Goal: Use online tool/utility: Utilize a website feature to perform a specific function

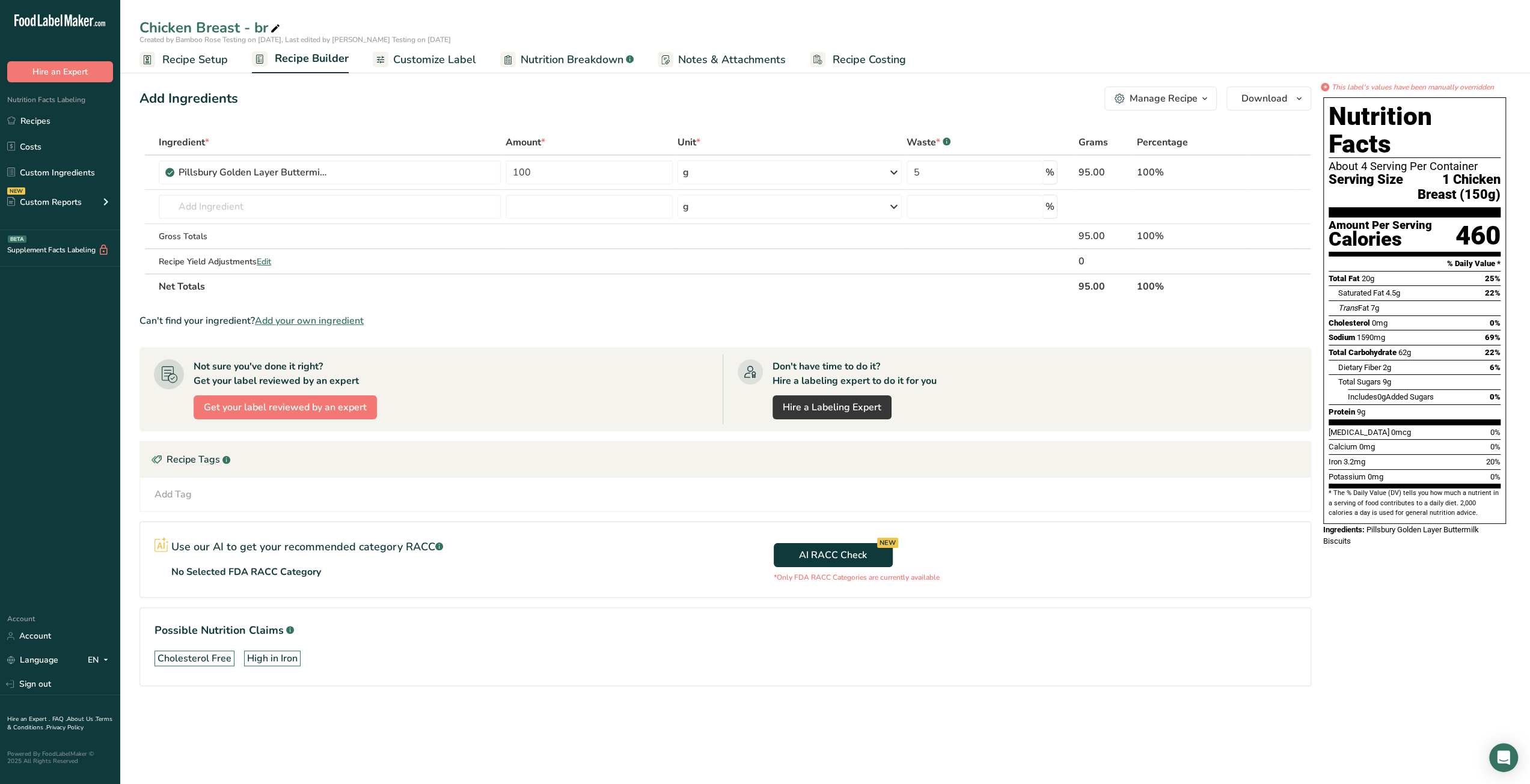
click at [424, 63] on span "Customize Label" at bounding box center [434, 59] width 83 height 16
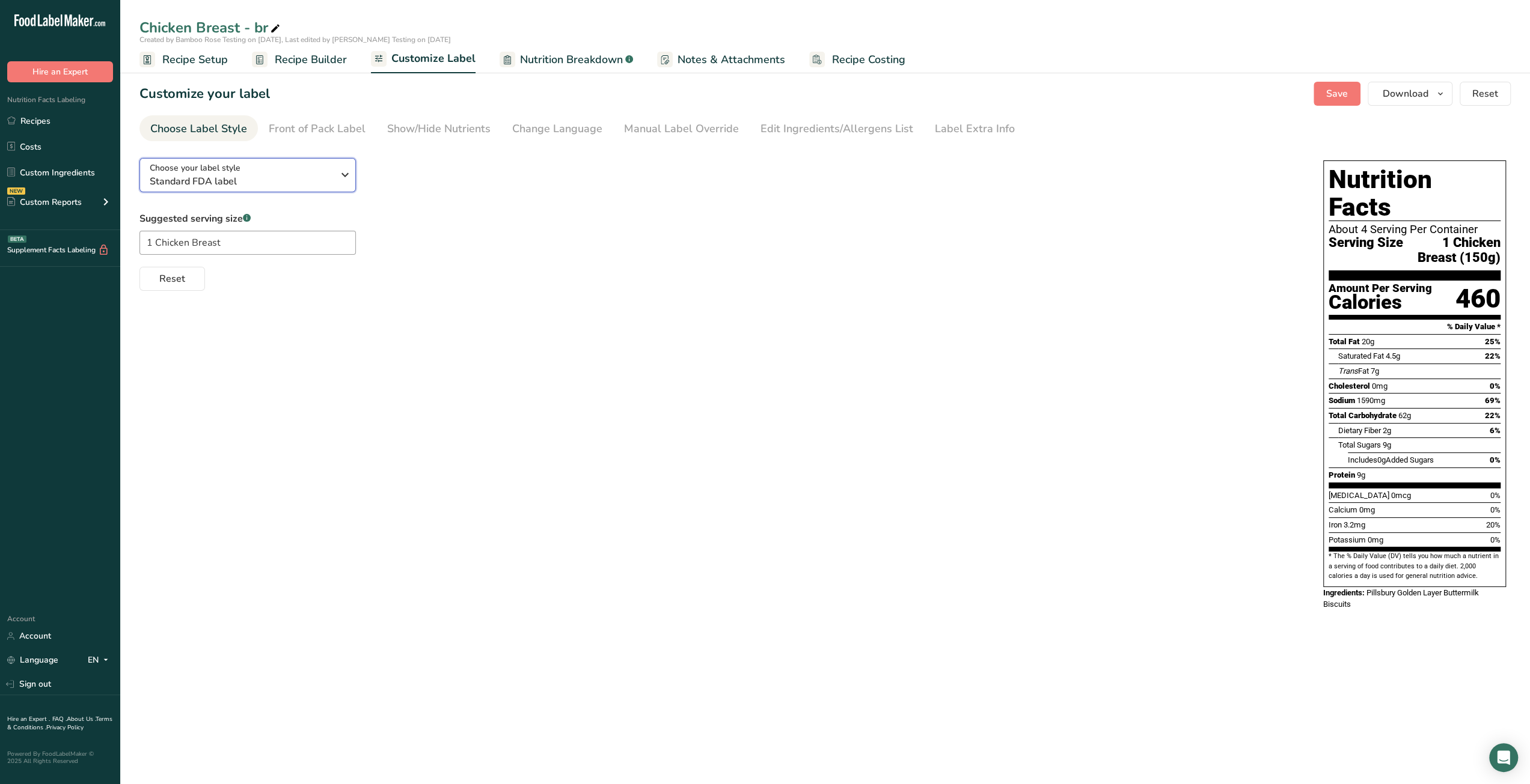
click at [289, 176] on span "Standard FDA label" at bounding box center [241, 182] width 184 height 15
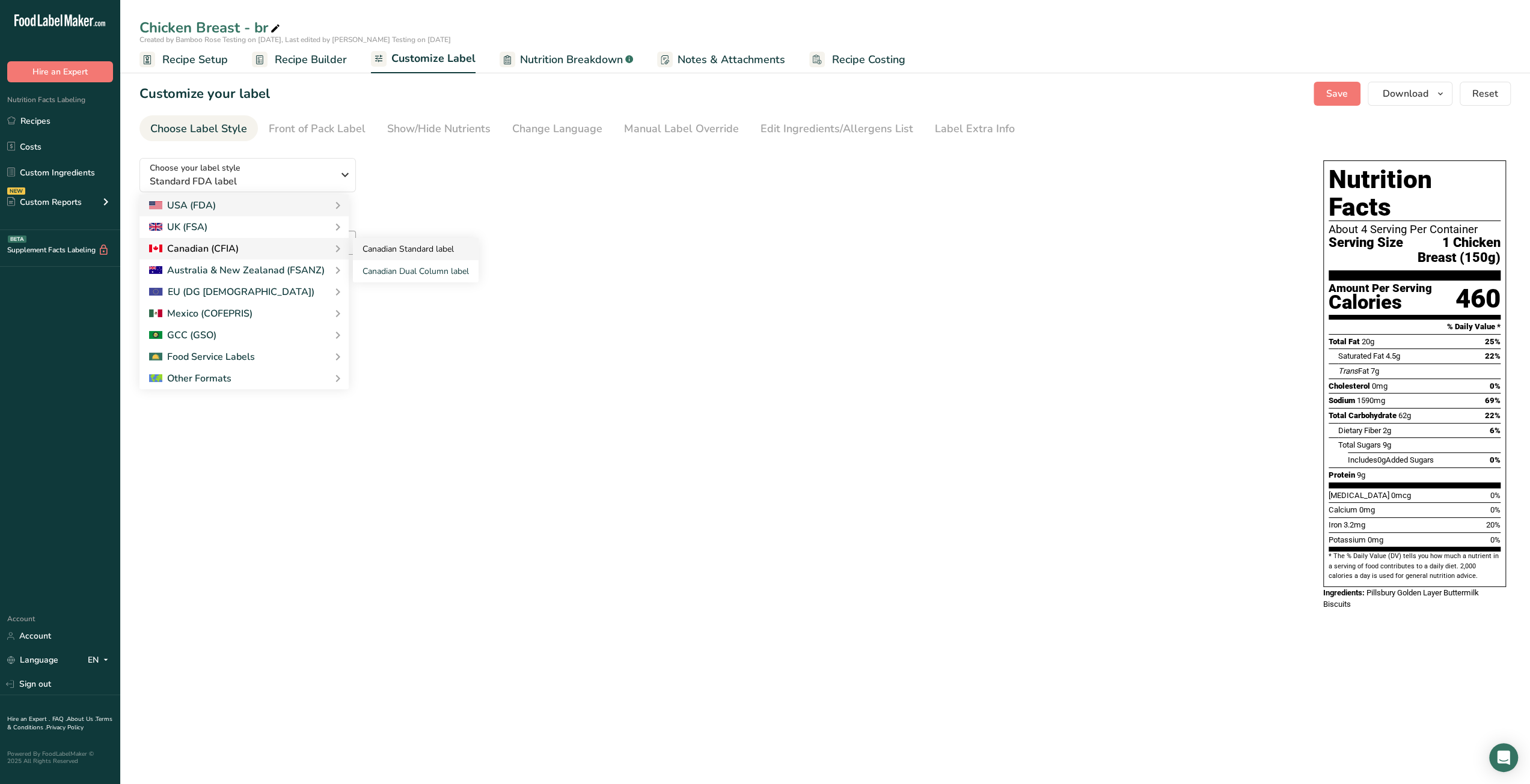
click at [387, 248] on link "Canadian Standard label" at bounding box center [415, 249] width 126 height 22
checkbox input "false"
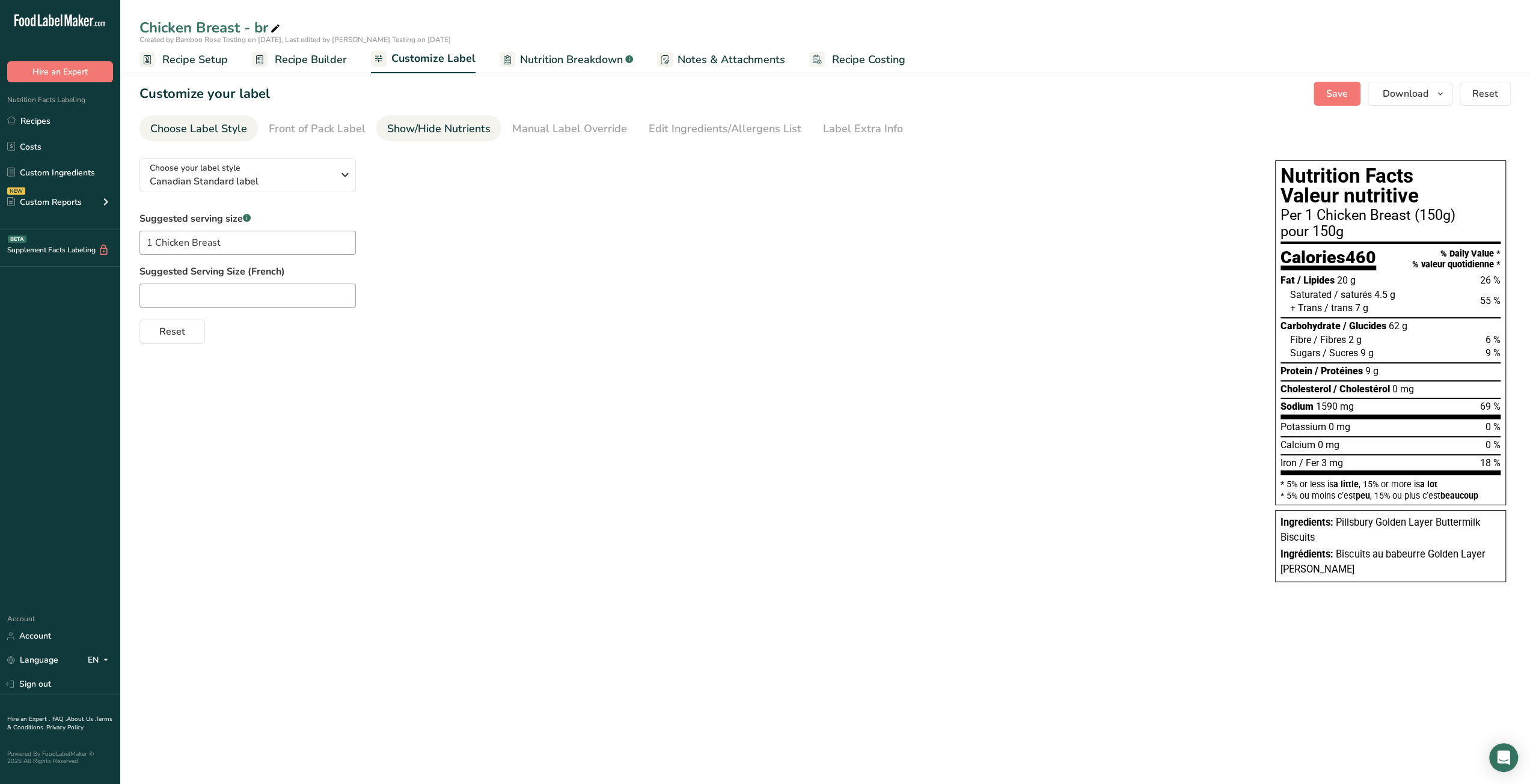
click at [461, 130] on div "Show/Hide Nutrients" at bounding box center [438, 129] width 104 height 16
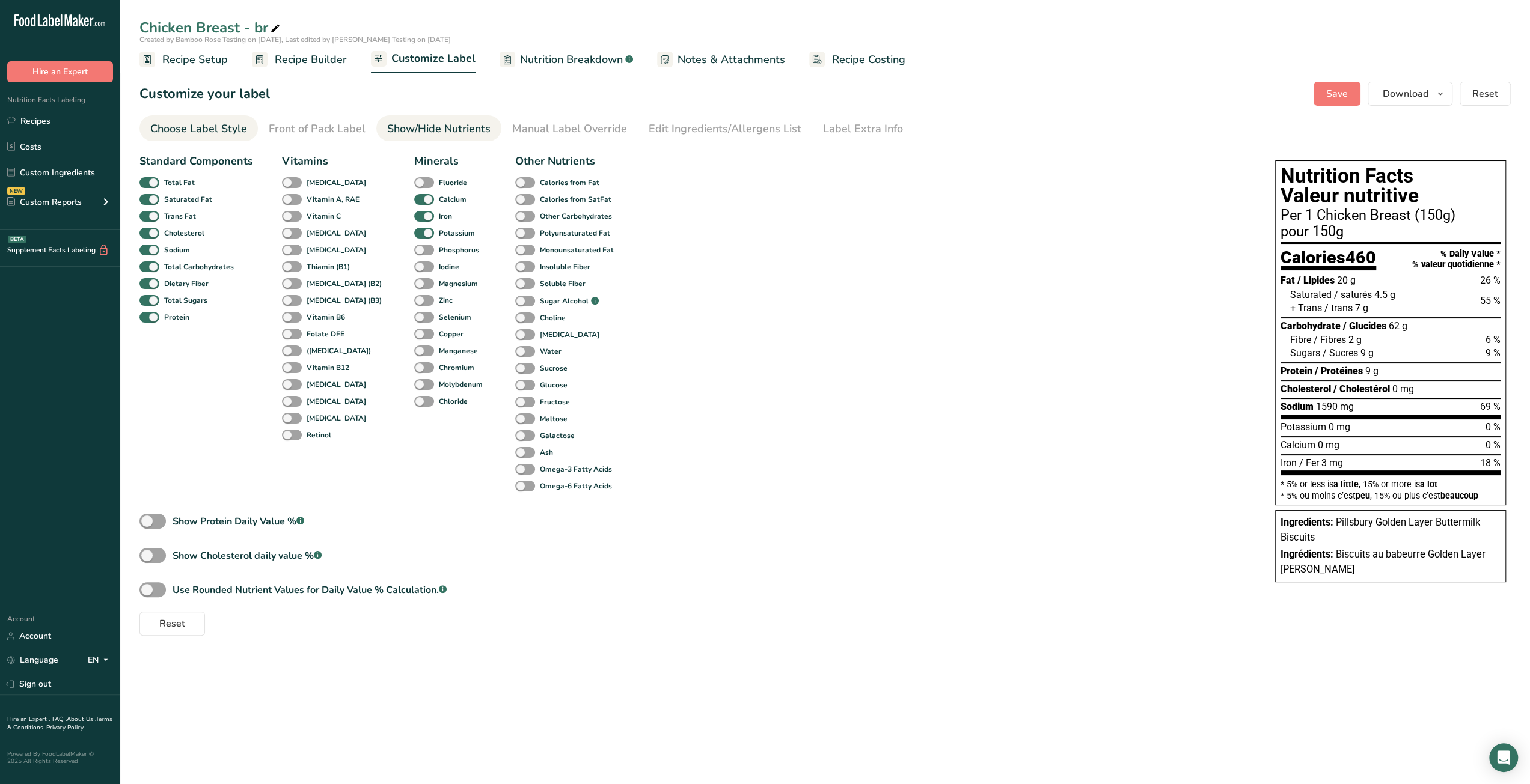
click at [189, 126] on div "Choose Label Style" at bounding box center [198, 129] width 97 height 16
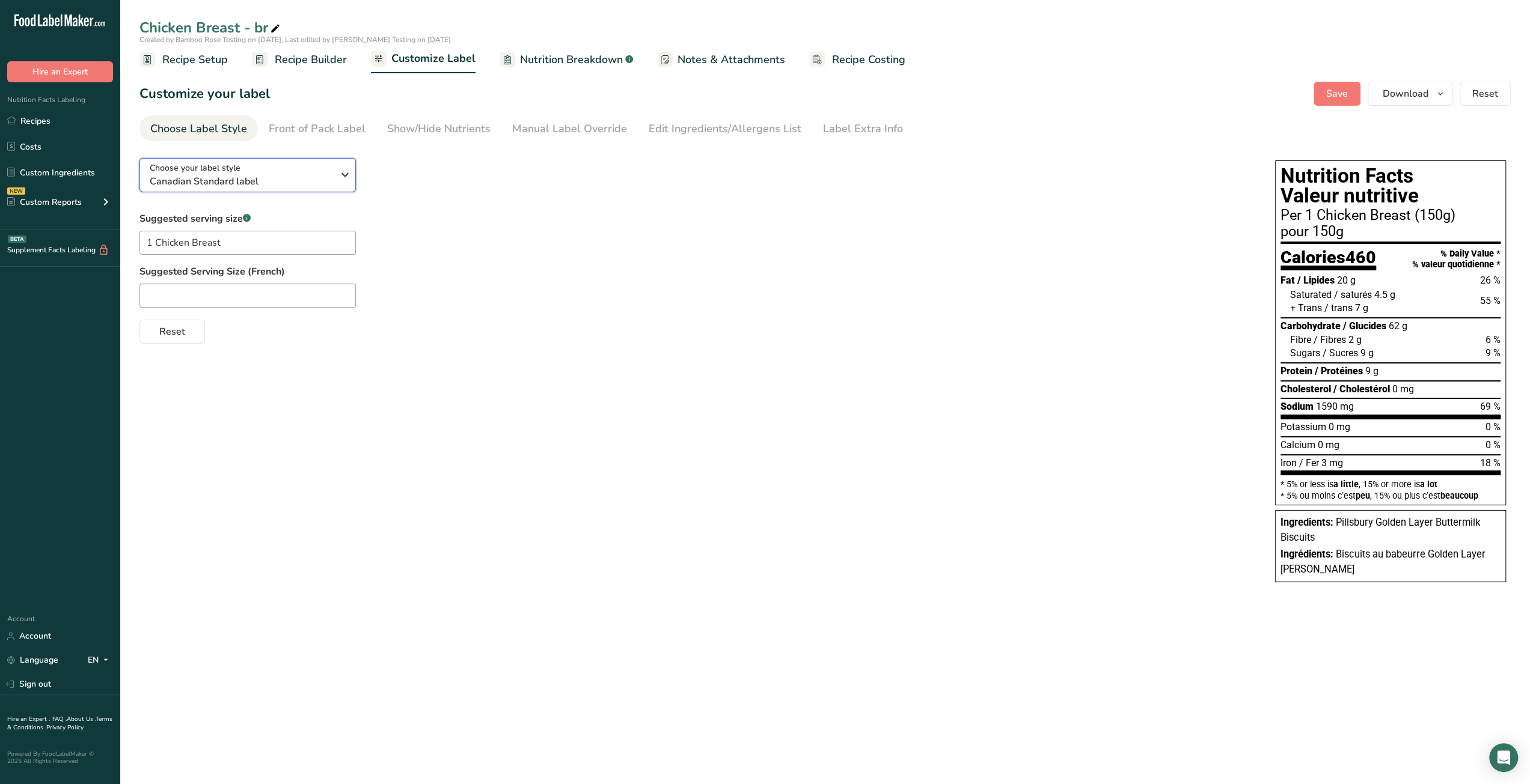
click at [230, 179] on span "Canadian Standard label" at bounding box center [241, 182] width 184 height 15
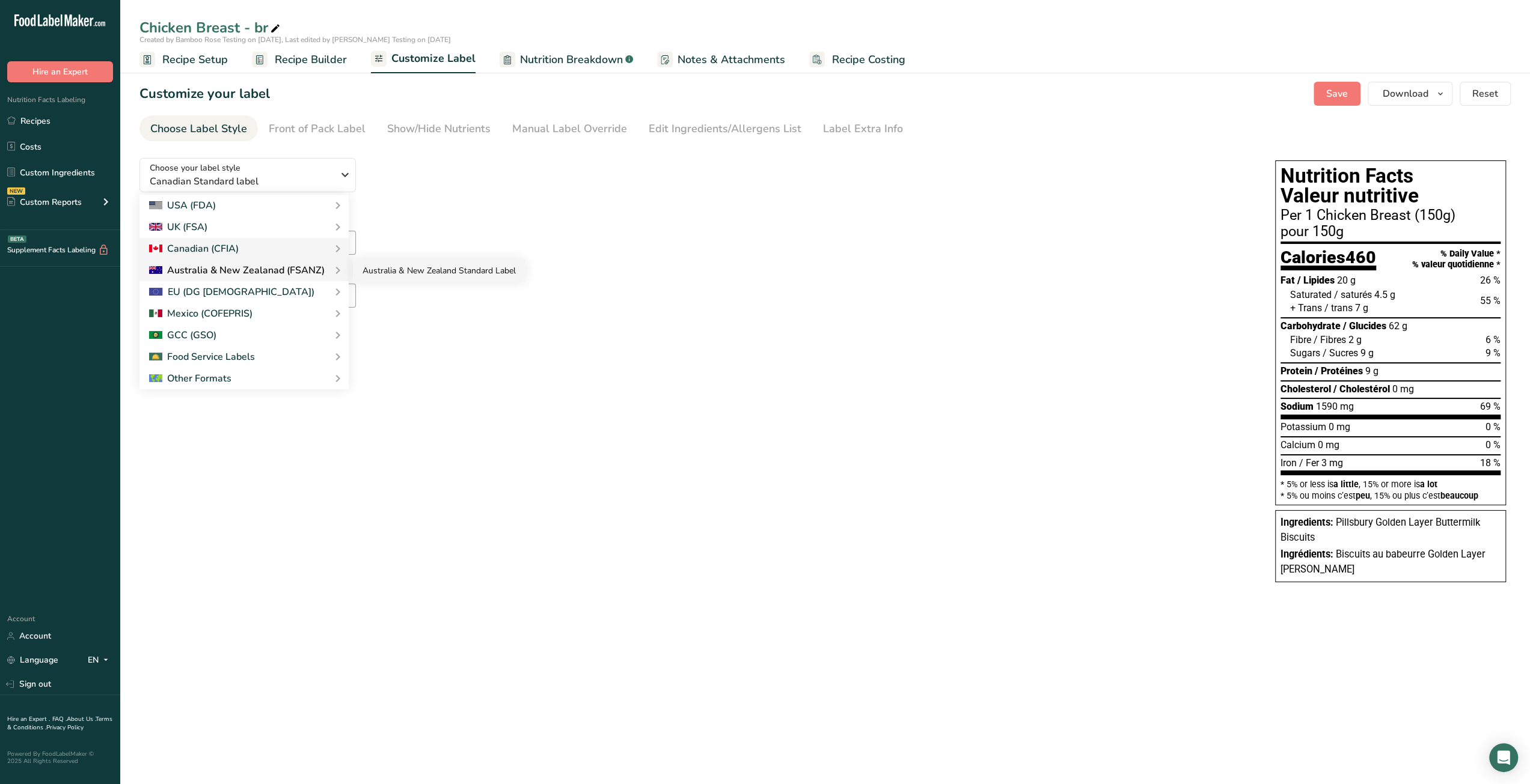
click at [391, 273] on link "Australia & New Zealand Standard Label" at bounding box center [439, 271] width 173 height 22
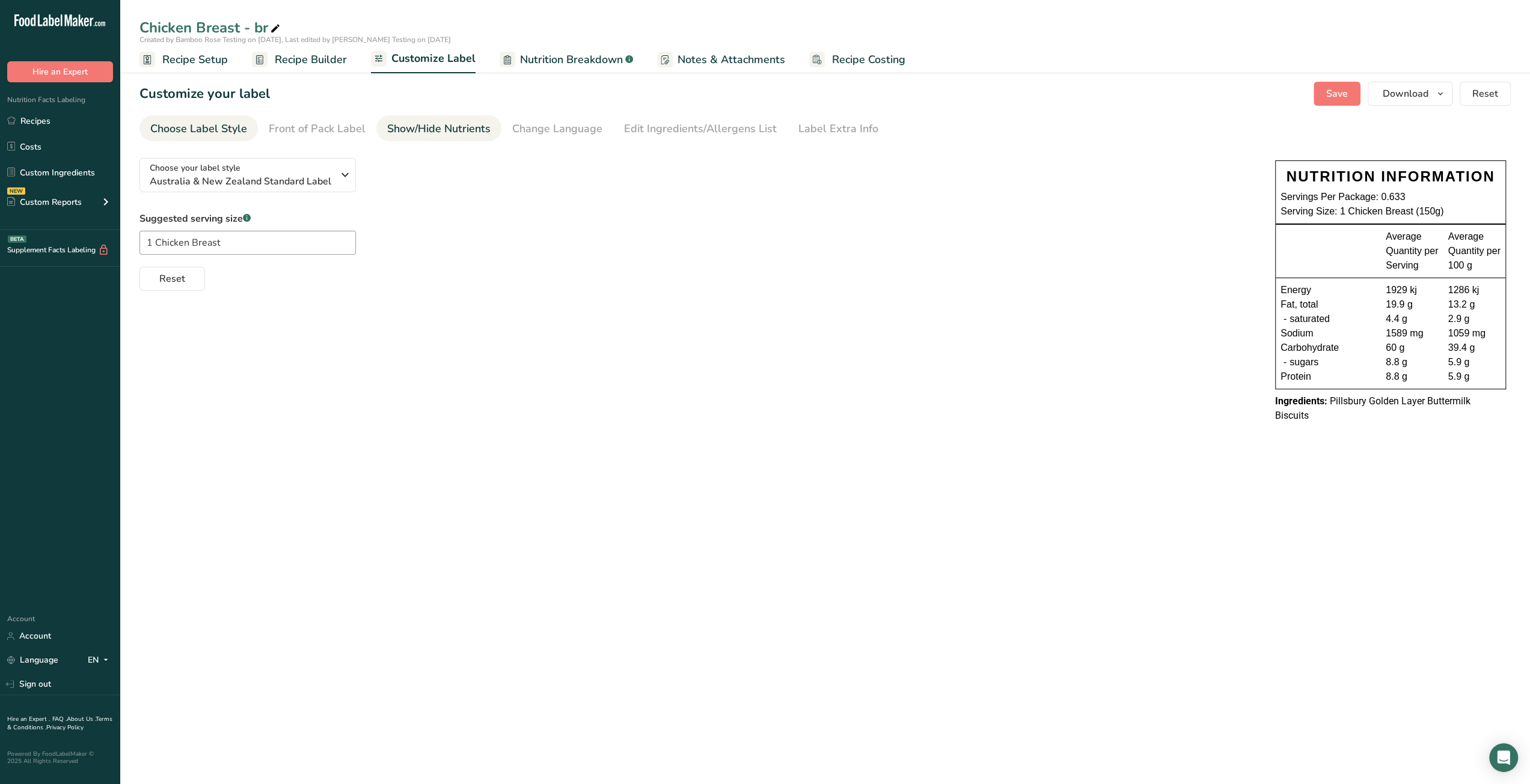
click at [422, 134] on div "Show/Hide Nutrients" at bounding box center [438, 129] width 104 height 16
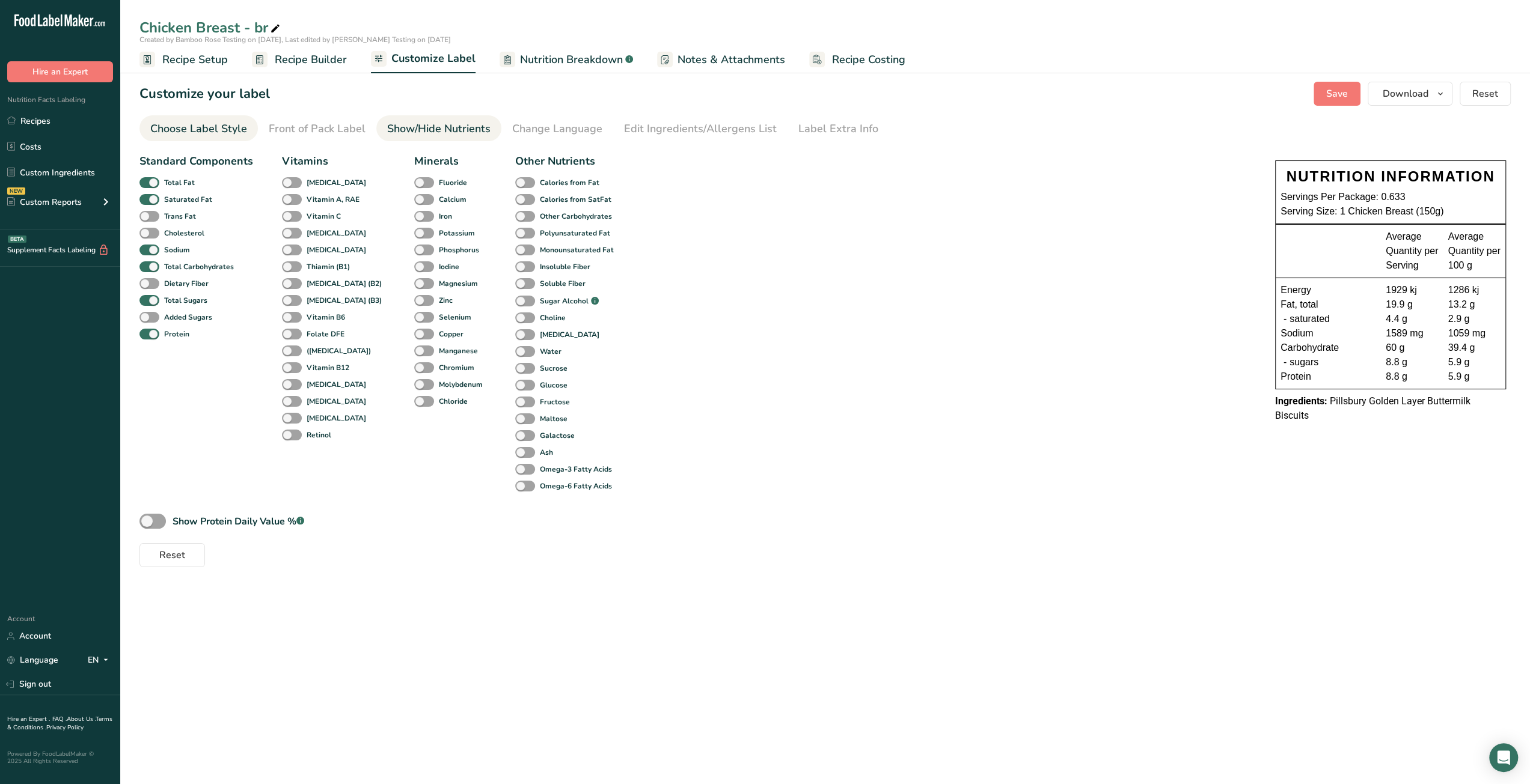
click at [185, 124] on div "Choose Label Style" at bounding box center [198, 129] width 97 height 16
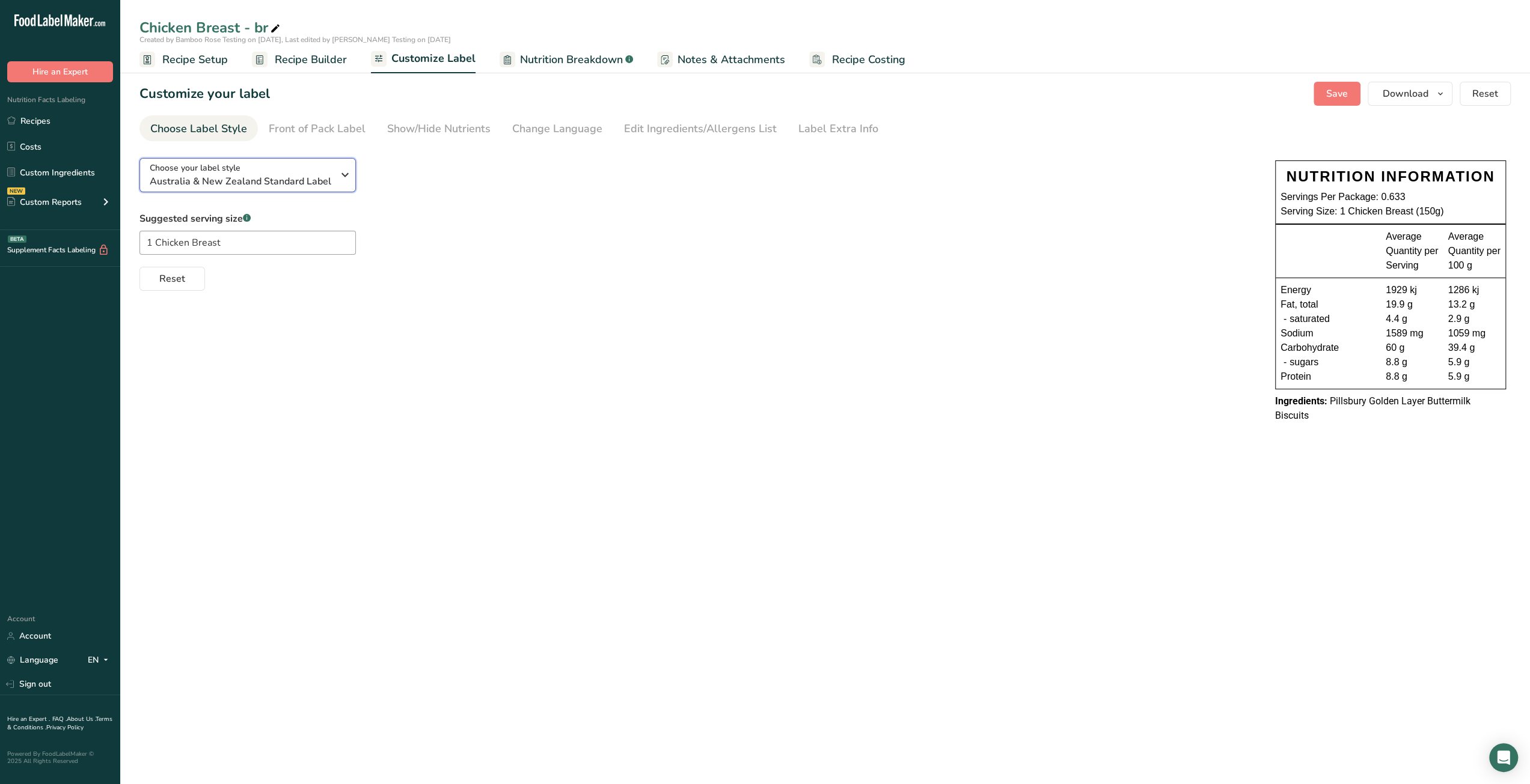
click at [204, 181] on span "Australia & New Zealand Standard Label" at bounding box center [241, 182] width 184 height 15
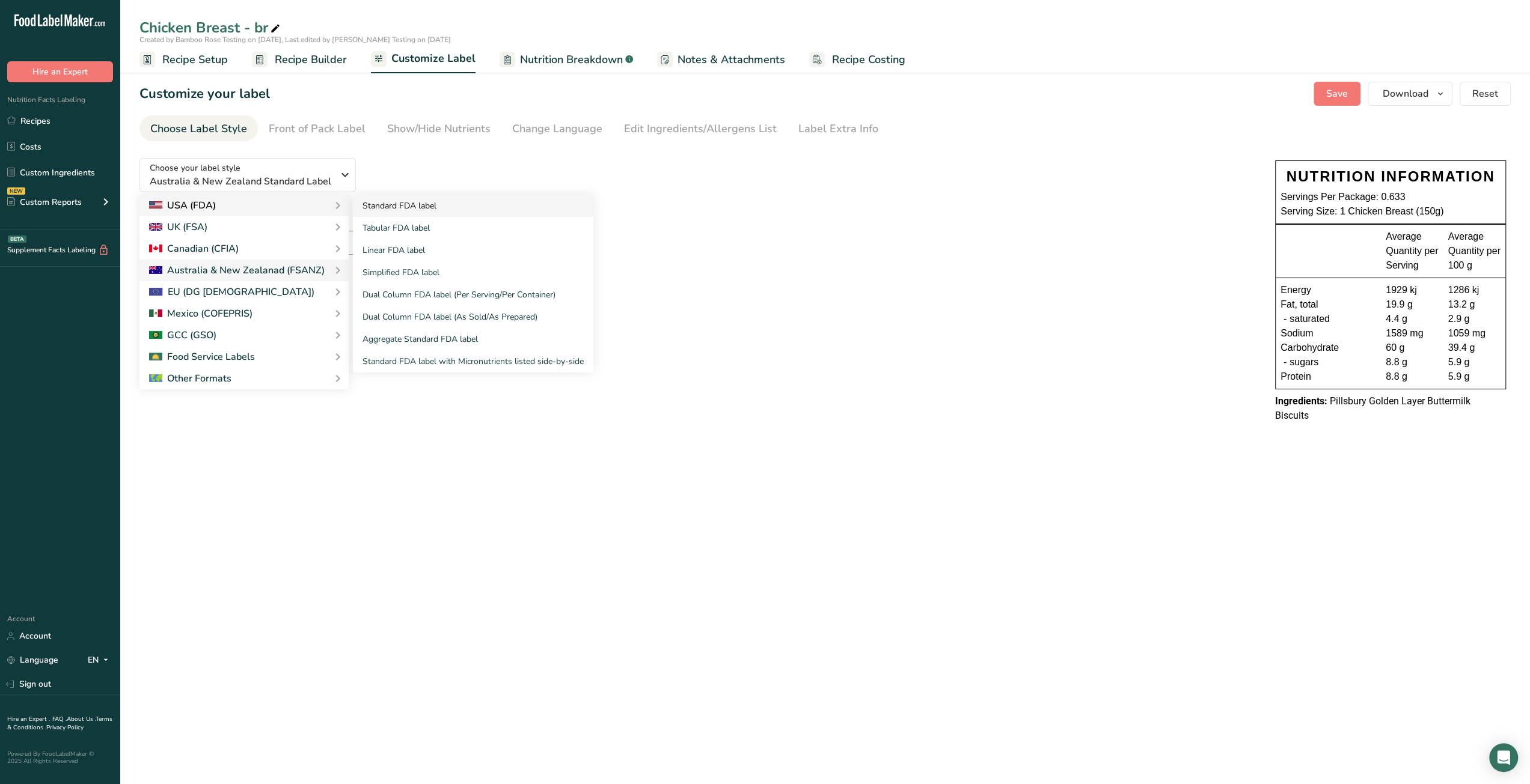
click at [376, 202] on link "Standard FDA label" at bounding box center [473, 206] width 241 height 22
checkbox input "true"
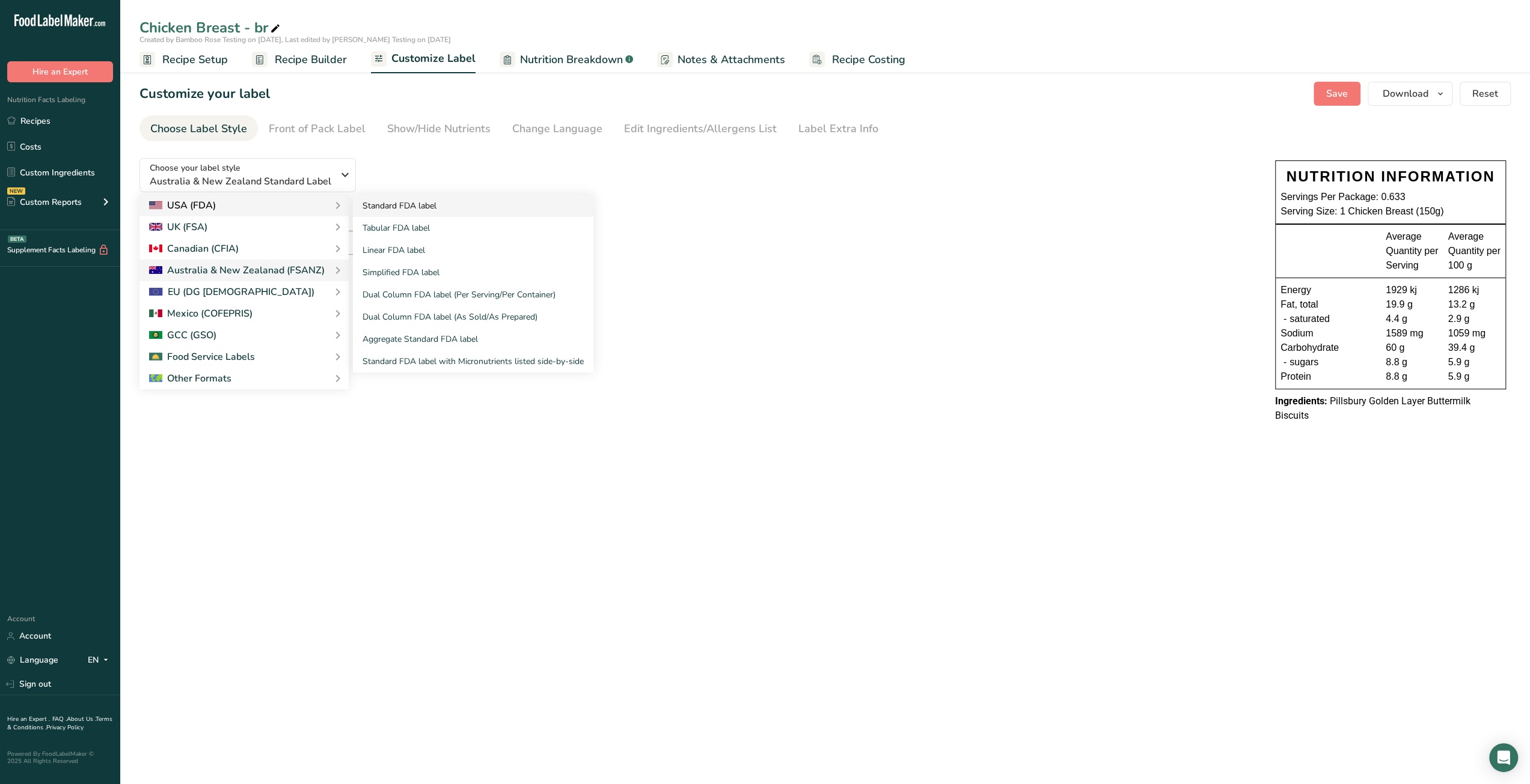
checkbox input "true"
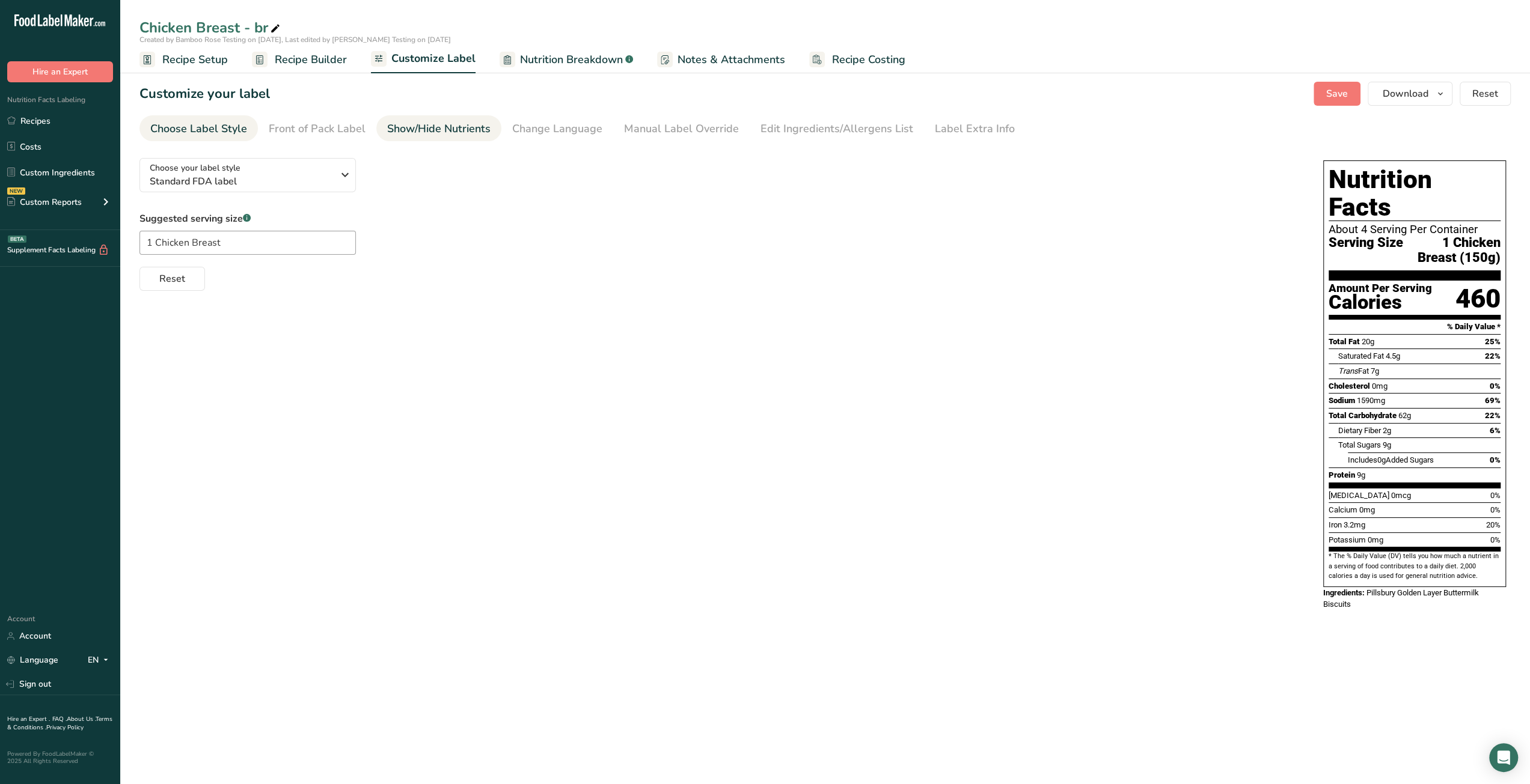
click at [433, 131] on div "Show/Hide Nutrients" at bounding box center [438, 129] width 104 height 16
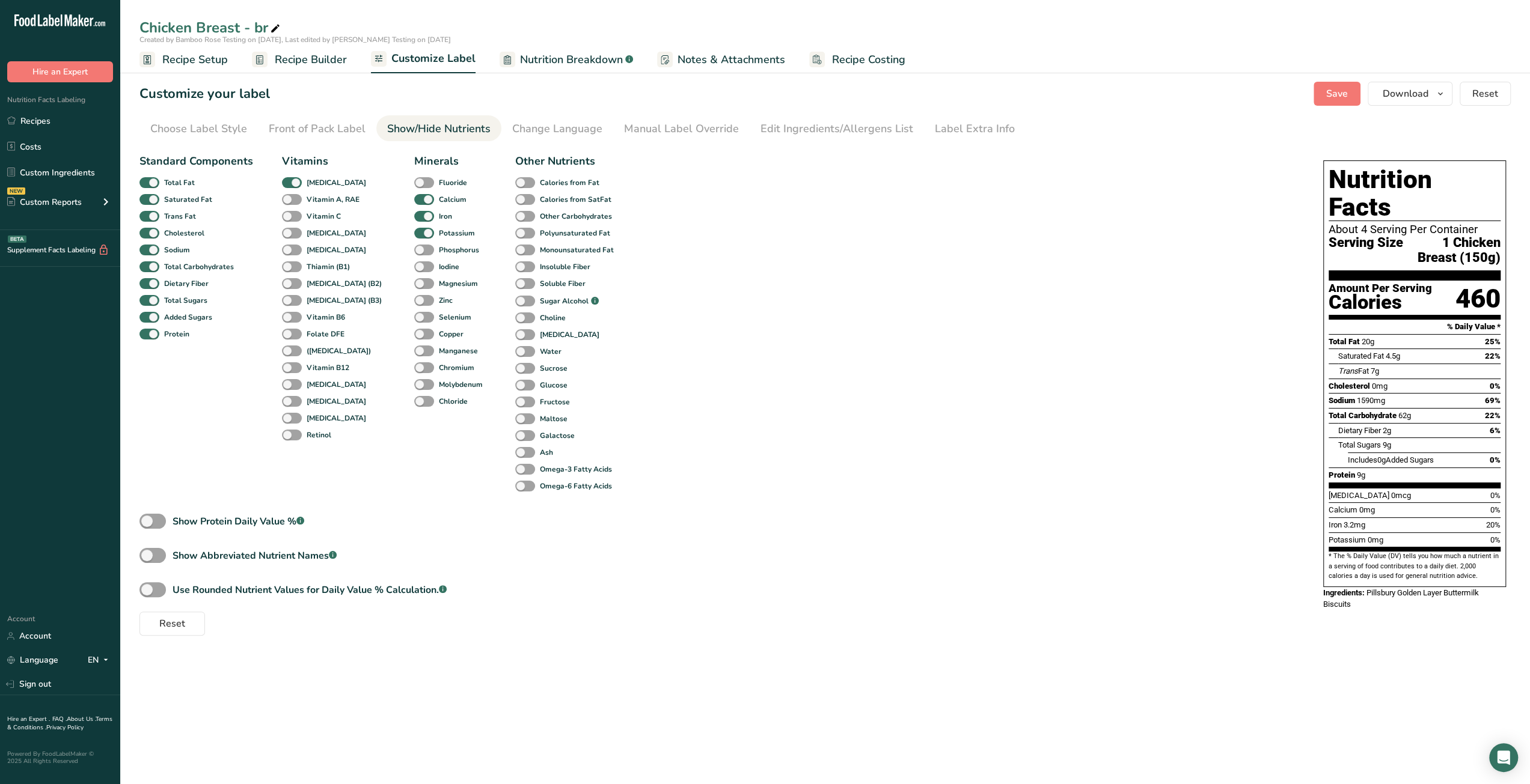
click at [545, 63] on span "Nutrition Breakdown" at bounding box center [571, 59] width 103 height 16
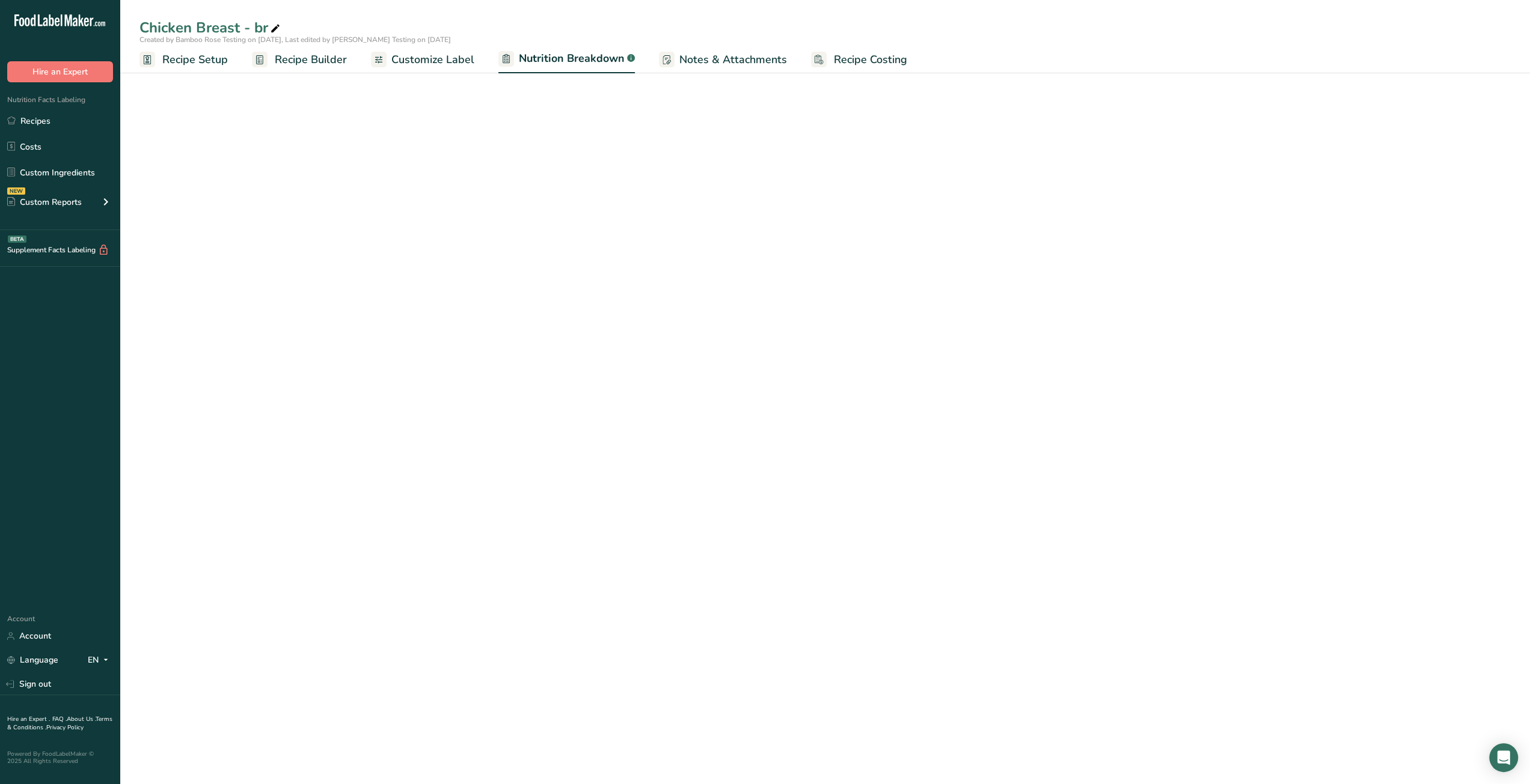
select select "Calories"
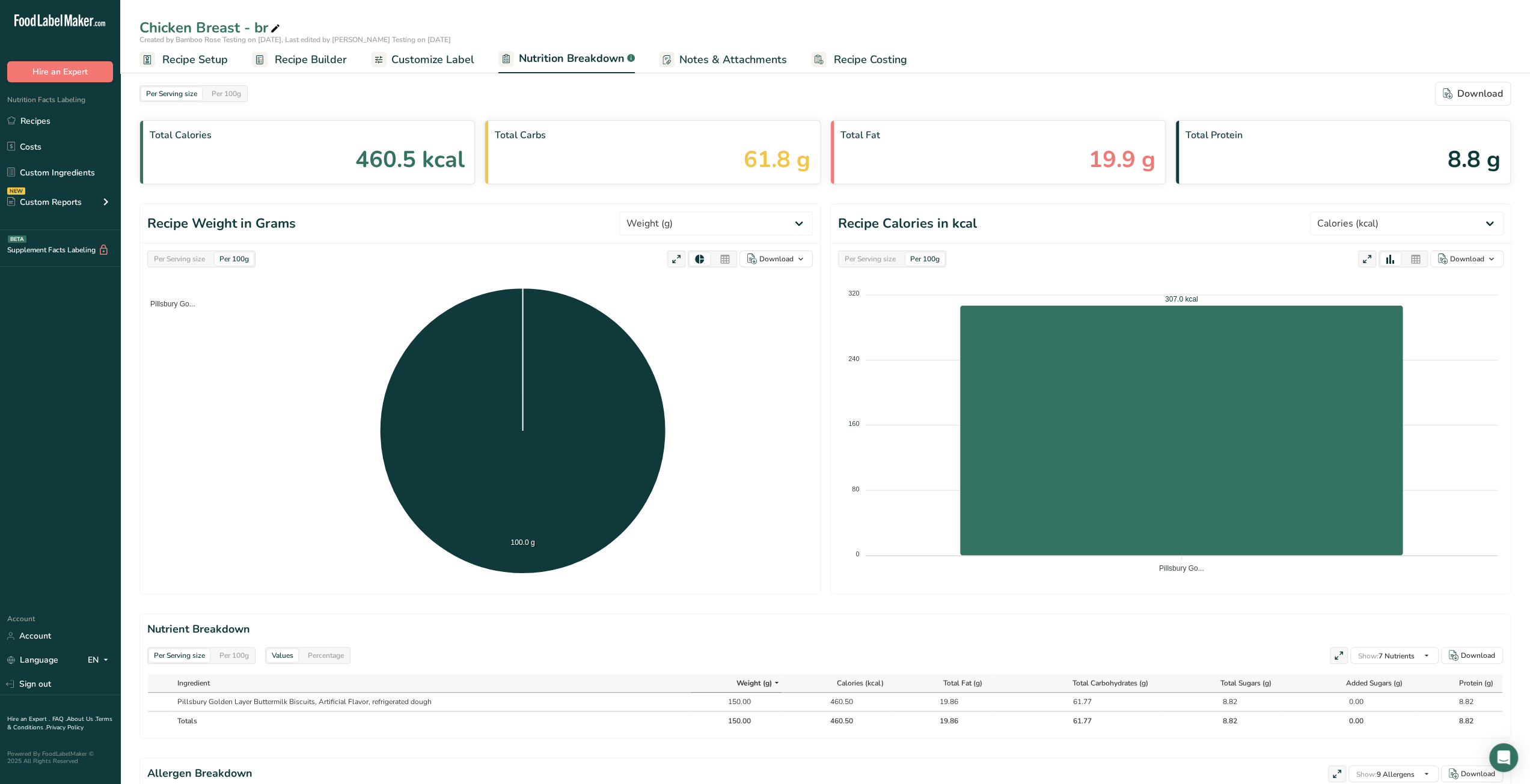
click at [230, 653] on div "Per 100g" at bounding box center [234, 655] width 39 height 13
click at [185, 652] on div "Per Serving size" at bounding box center [179, 655] width 61 height 13
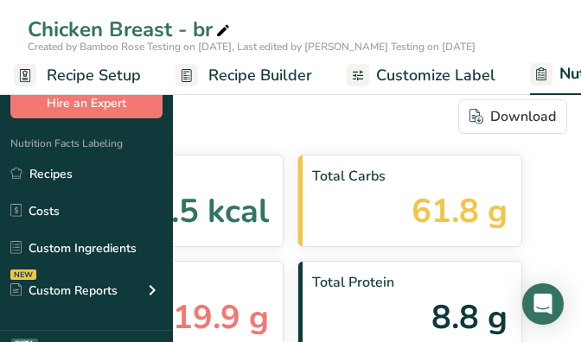
select select "Calories"
